Goal: Transaction & Acquisition: Download file/media

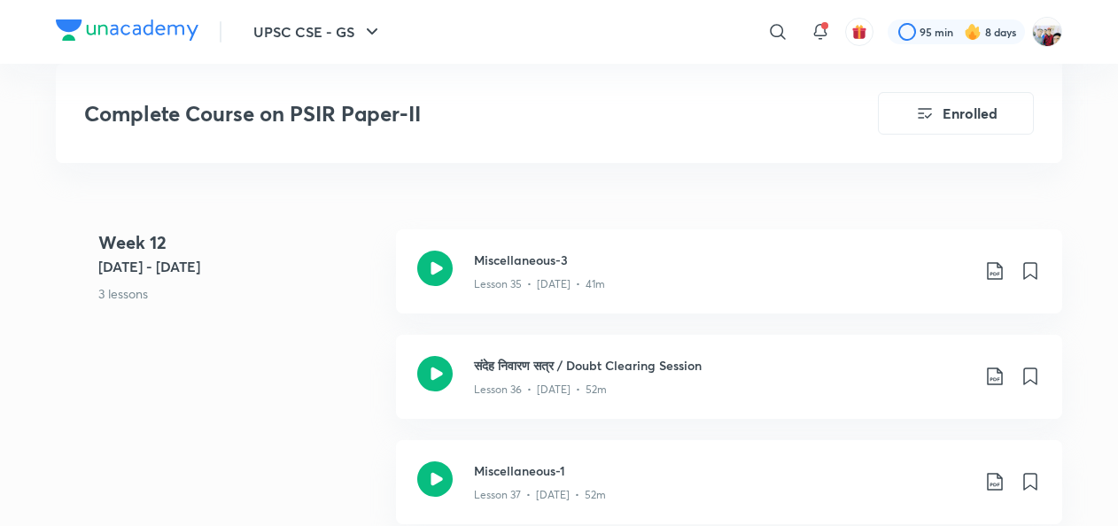
scroll to position [5316, 0]
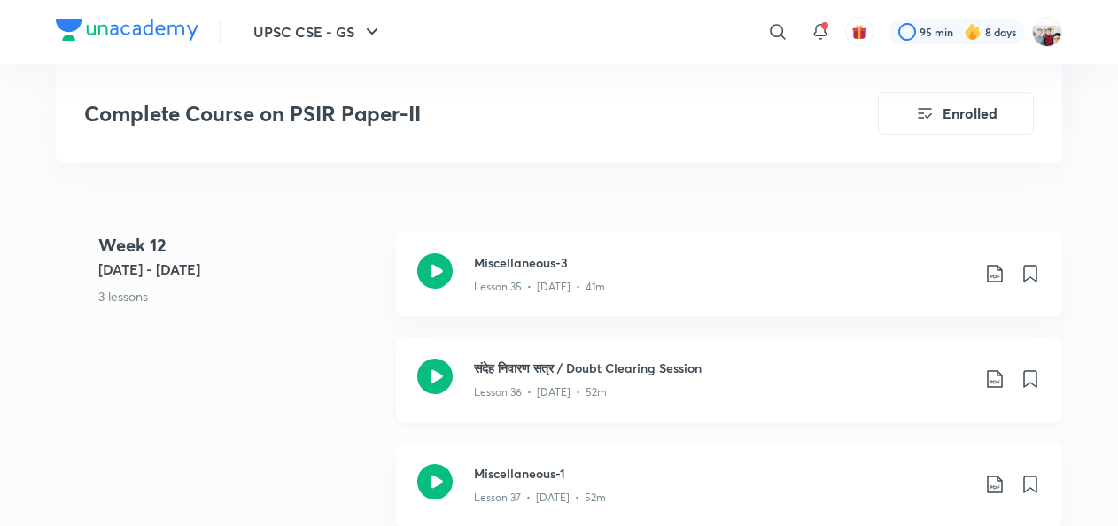
click at [985, 369] on icon at bounding box center [994, 379] width 21 height 21
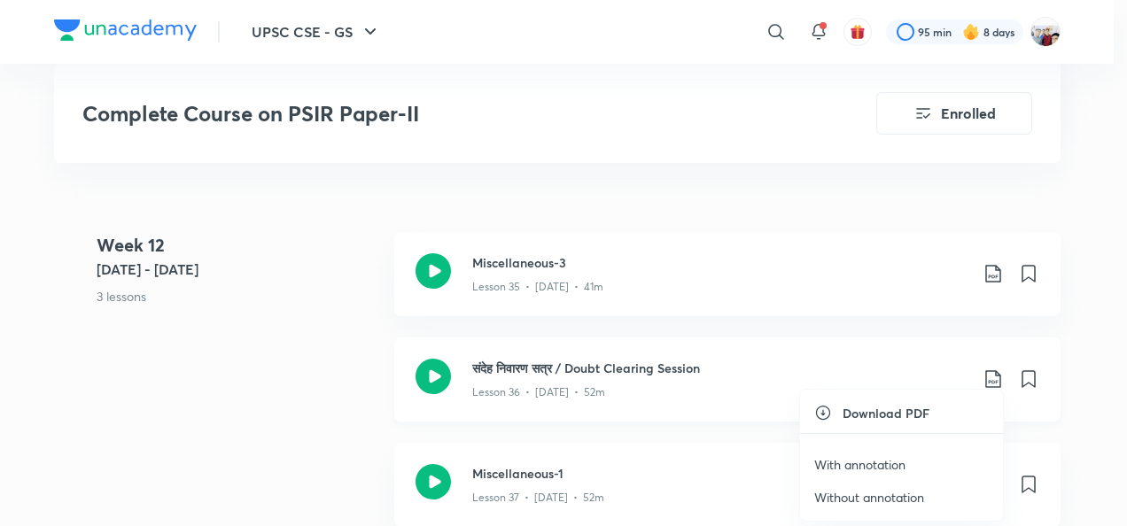
click at [985, 369] on div at bounding box center [563, 263] width 1127 height 526
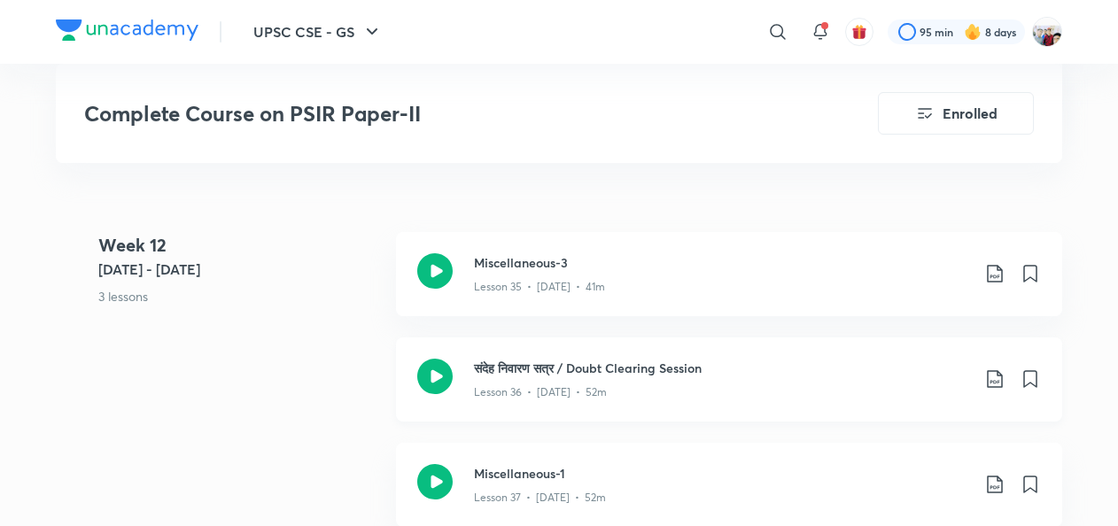
click at [994, 379] on icon at bounding box center [994, 379] width 15 height 18
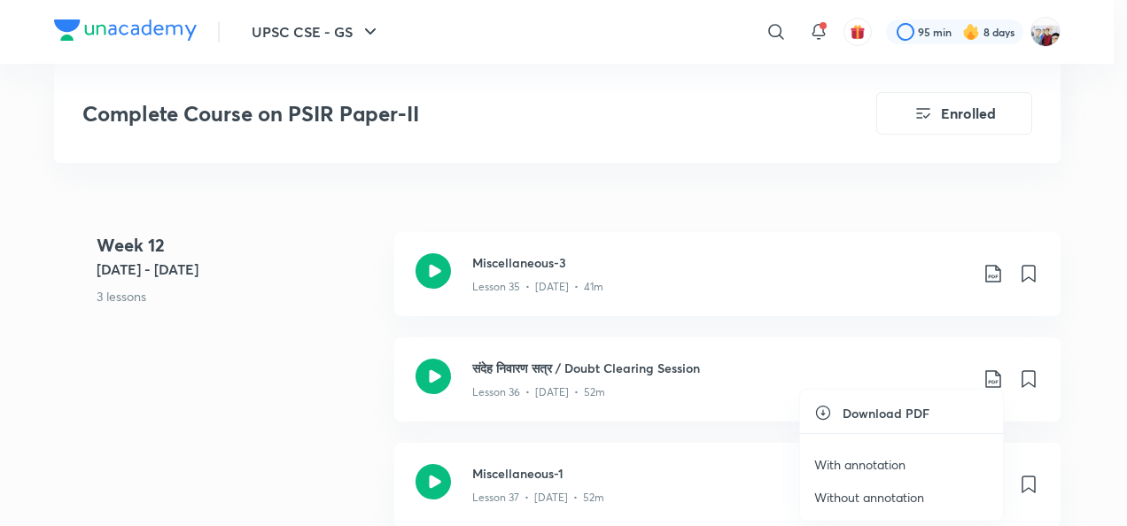
click at [888, 453] on li "With annotation" at bounding box center [901, 464] width 203 height 33
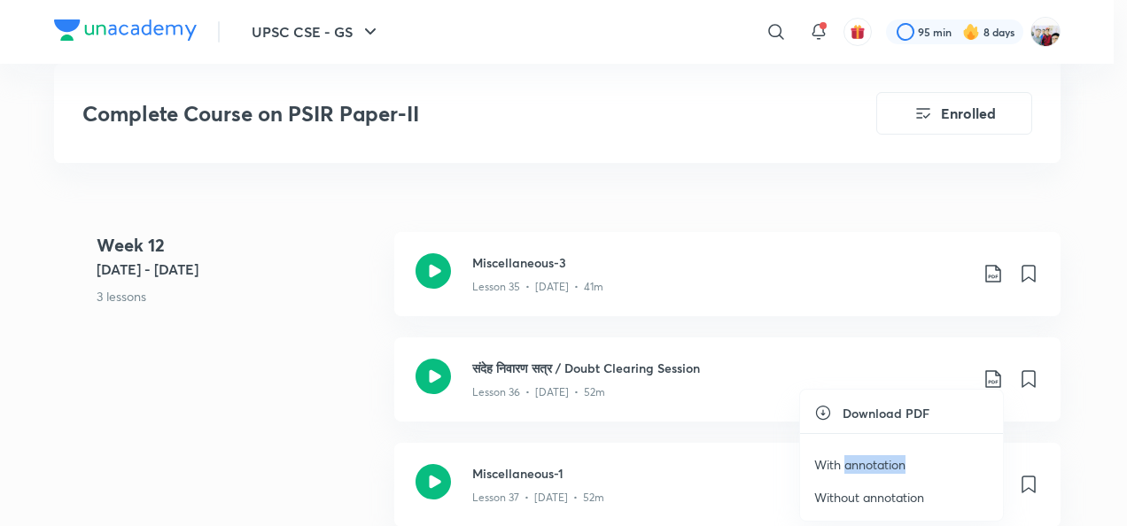
click at [865, 461] on p "With annotation" at bounding box center [859, 464] width 91 height 19
